Goal: Check status: Check status

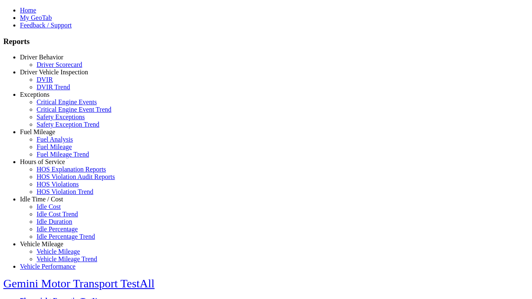
click at [48, 61] on link "Driver Behavior" at bounding box center [41, 57] width 43 height 7
click at [54, 68] on link "Driver Scorecard" at bounding box center [60, 64] width 46 height 7
